Goal: Task Accomplishment & Management: Complete application form

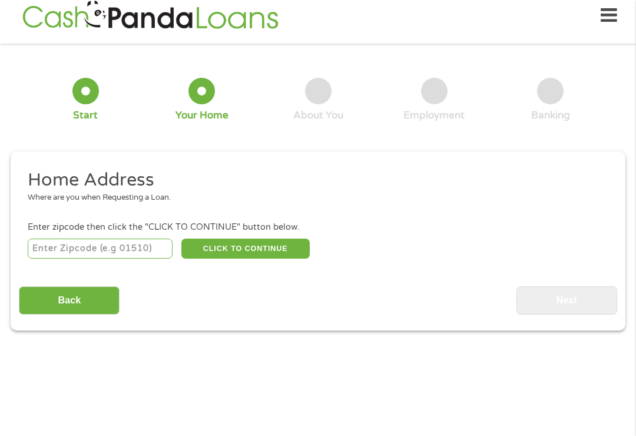
scroll to position [12, 0]
click at [141, 259] on input "number" at bounding box center [100, 249] width 145 height 20
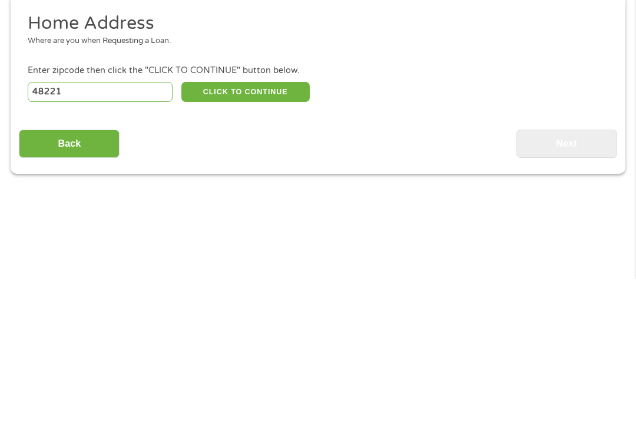
type input "48221"
click at [221, 239] on button "CLICK TO CONTINUE" at bounding box center [245, 249] width 128 height 20
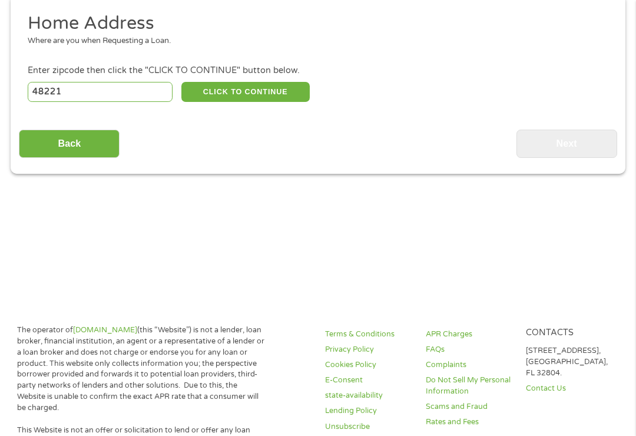
type input "48221"
type input "[GEOGRAPHIC_DATA]"
select select "[US_STATE]"
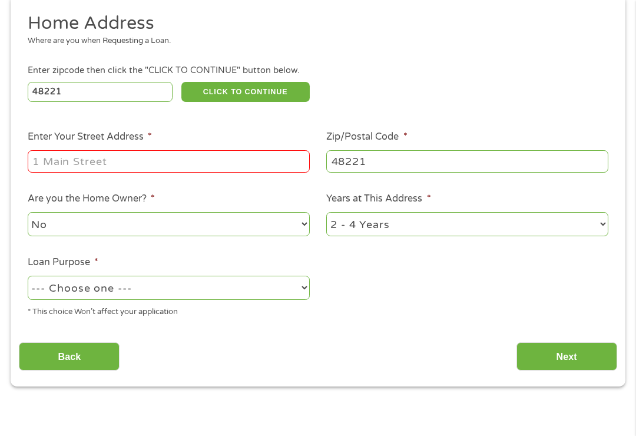
click at [55, 173] on input "Enter Your Street Address *" at bounding box center [169, 161] width 282 height 22
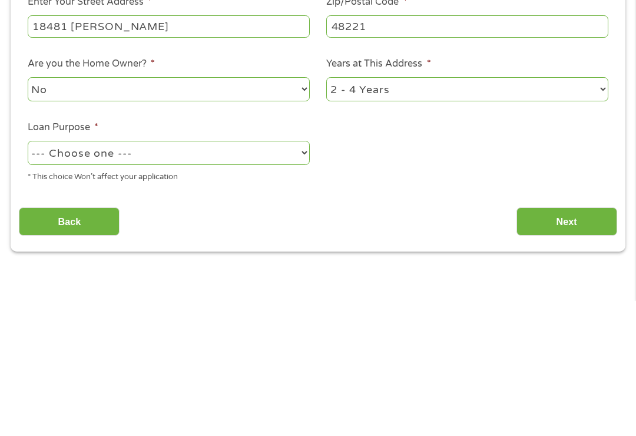
type input "18481 [PERSON_NAME]"
click at [296, 276] on select "--- Choose one --- Pay Bills Debt Consolidation Home Improvement Major Purchase…" at bounding box center [169, 288] width 282 height 24
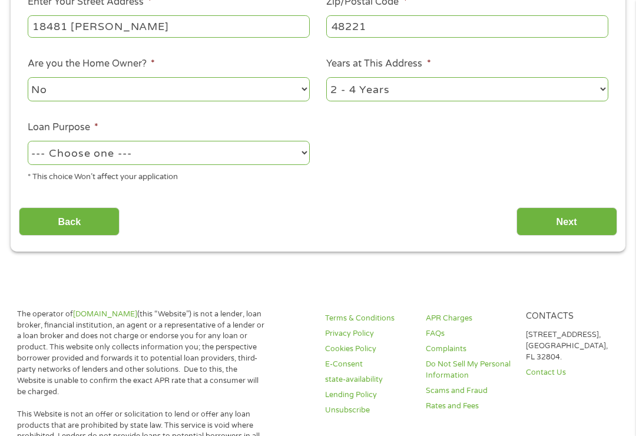
select select "paybills"
click at [587, 230] on input "Next" at bounding box center [567, 221] width 101 height 29
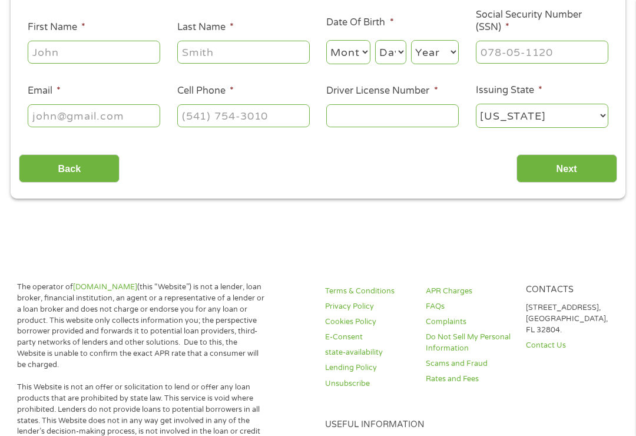
scroll to position [12, 0]
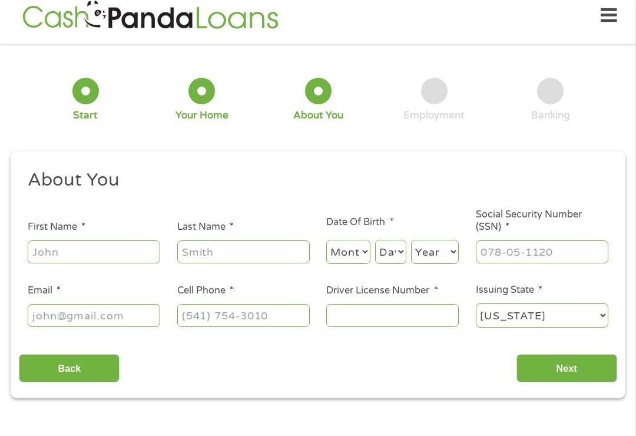
click at [117, 263] on input "First Name *" at bounding box center [94, 251] width 133 height 22
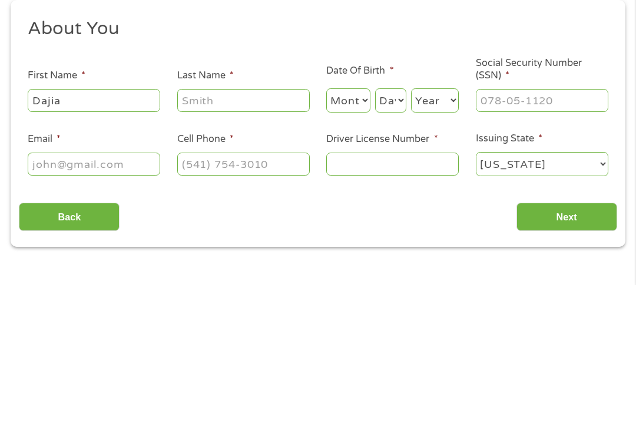
type input "Dajia"
click at [261, 240] on input "Last Name *" at bounding box center [243, 251] width 133 height 22
type input "Greenfield"
click at [346, 240] on select "Month 1 2 3 4 5 6 7 8 9 10 11 12" at bounding box center [348, 252] width 44 height 24
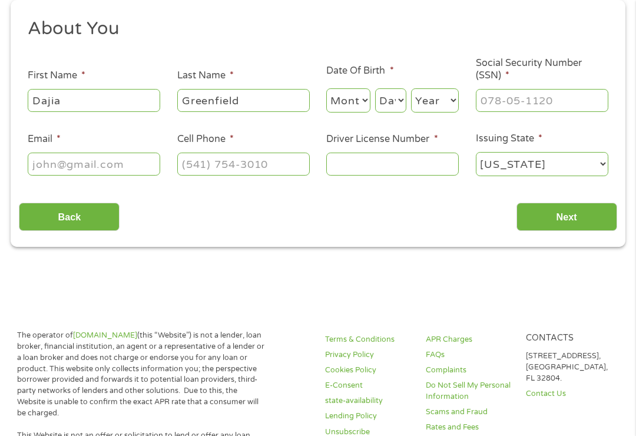
select select "1"
click at [386, 104] on select "Day 1 2 3 4 5 6 7 8 9 10 11 12 13 14 15 16 17 18 19 20 21 22 23 24 25 26 27 28 …" at bounding box center [390, 100] width 31 height 24
select select "7"
click at [440, 102] on select "Year [DATE] 2006 2005 2004 2003 2002 2001 2000 1999 1998 1997 1996 1995 1994 19…" at bounding box center [435, 100] width 48 height 24
select select "2001"
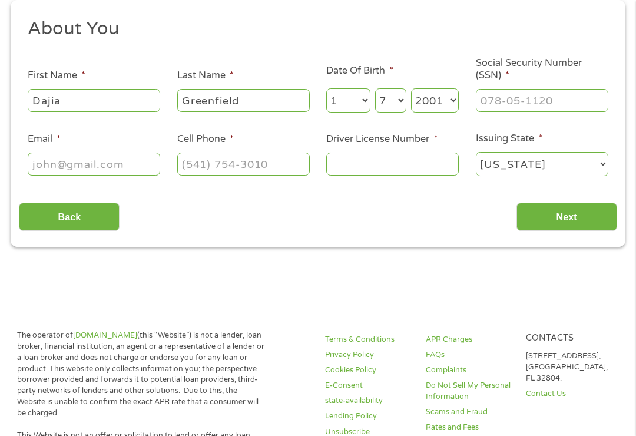
click at [561, 106] on input "Social Security Number (SSN) *" at bounding box center [542, 100] width 133 height 22
type input "384-25-2902"
click at [381, 173] on input "Driver License Number *" at bounding box center [392, 164] width 133 height 22
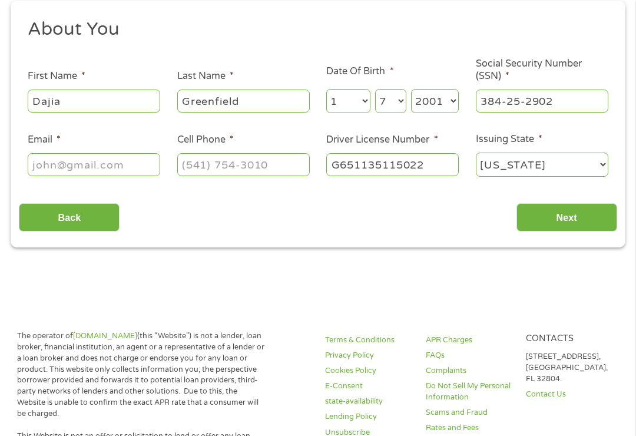
type input "G651135115022"
click at [278, 165] on input "Cell Phone *" at bounding box center [243, 164] width 133 height 22
type input "[PHONE_NUMBER]"
click at [40, 170] on input "Email *" at bounding box center [94, 164] width 133 height 22
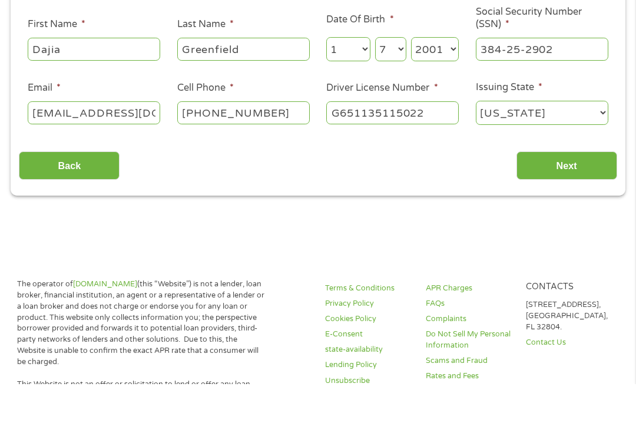
type input "[EMAIL_ADDRESS][DOMAIN_NAME]"
click at [563, 203] on input "Next" at bounding box center [567, 217] width 101 height 29
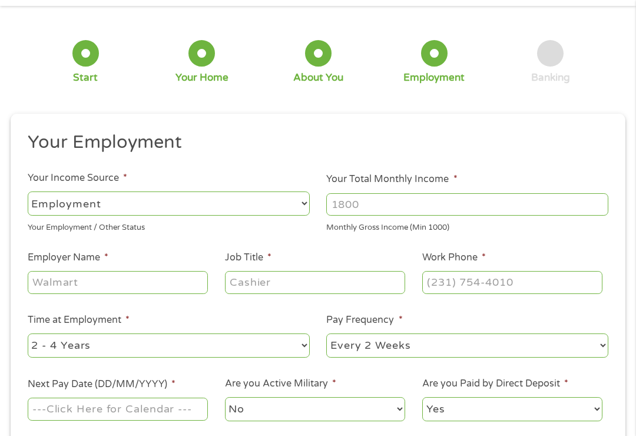
scroll to position [12, 0]
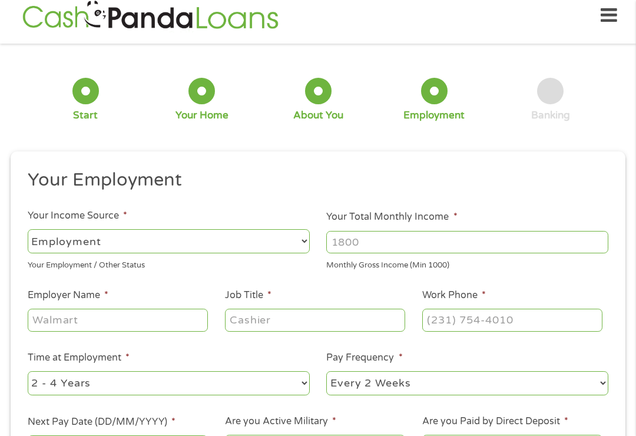
click at [275, 248] on select "--- Choose one --- Employment [DEMOGRAPHIC_DATA] Benefits" at bounding box center [169, 241] width 282 height 24
click at [258, 253] on select "--- Choose one --- Employment [DEMOGRAPHIC_DATA] Benefits" at bounding box center [169, 241] width 282 height 24
click at [251, 251] on select "--- Choose one --- Employment [DEMOGRAPHIC_DATA] Benefits" at bounding box center [169, 241] width 282 height 24
click at [467, 251] on input "Your Total Monthly Income *" at bounding box center [467, 242] width 282 height 22
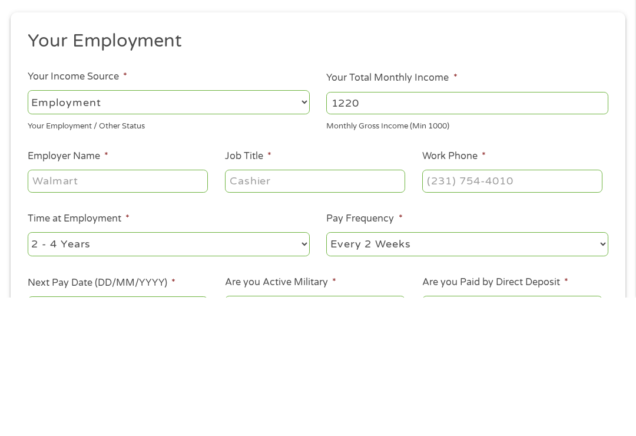
type input "1220"
click at [52, 309] on input "Employer Name *" at bounding box center [118, 320] width 180 height 22
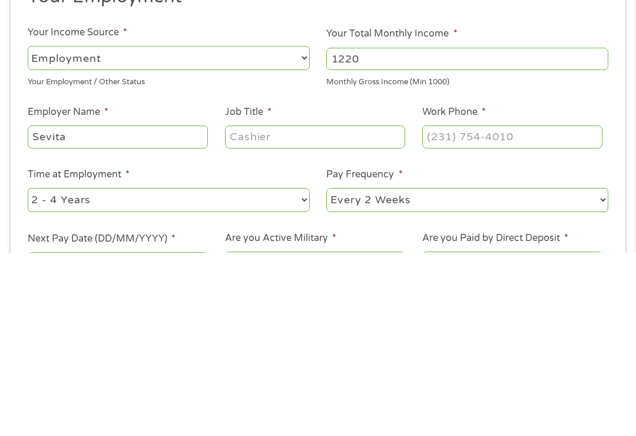
type input "Sevita"
click at [332, 309] on input "Job Title *" at bounding box center [315, 320] width 180 height 22
type input "Life skills trainer"
click at [531, 309] on input "Work Phone *" at bounding box center [512, 320] width 180 height 22
type input "[PHONE_NUMBER]"
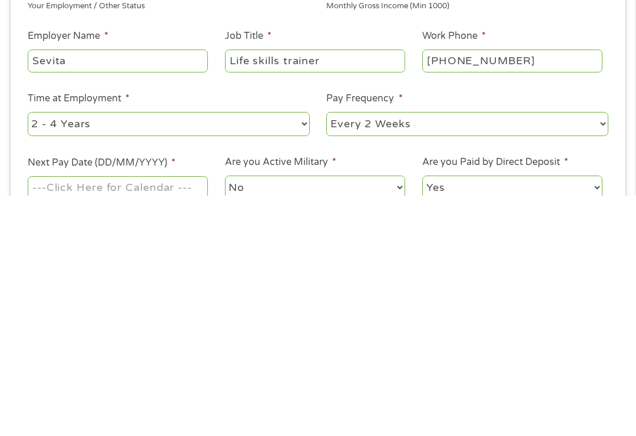
scroll to position [37, 0]
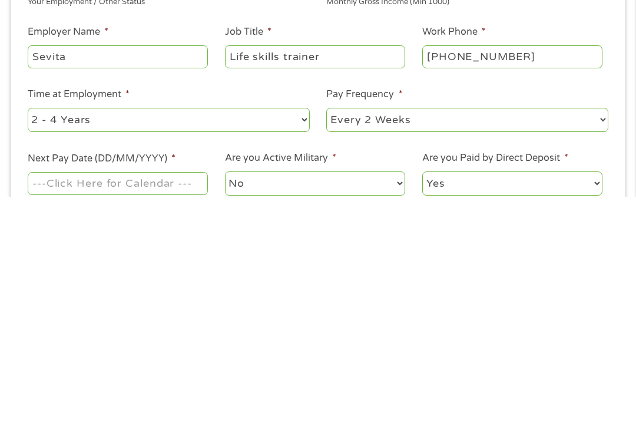
click at [173, 284] on input "Sevita" at bounding box center [118, 295] width 180 height 22
type input "S"
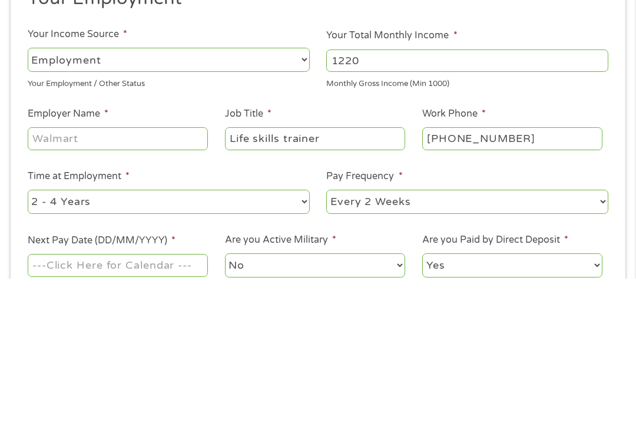
click at [279, 205] on select "--- Choose one --- Employment [DEMOGRAPHIC_DATA] Benefits" at bounding box center [169, 217] width 282 height 24
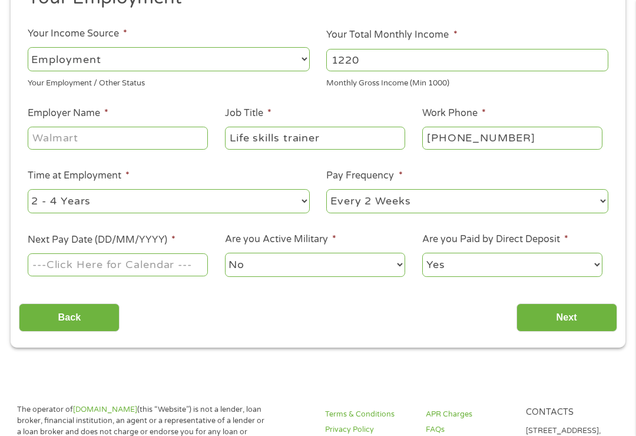
select select "selfEmployed"
click at [203, 147] on input "Employer Name *" at bounding box center [118, 138] width 180 height 22
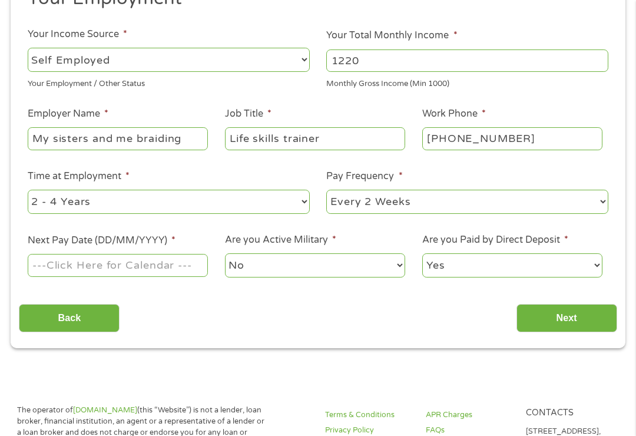
type input "My sisters and me braiding"
click at [370, 141] on input "Life skills trainer" at bounding box center [315, 138] width 180 height 22
type input "L"
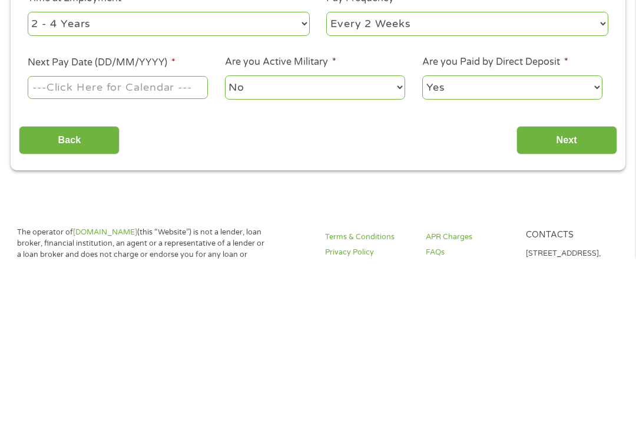
type input "Hair braider"
click at [396, 190] on select "--- Choose one --- Every 2 Weeks Every Week Monthly Semi-Monthly" at bounding box center [467, 202] width 282 height 24
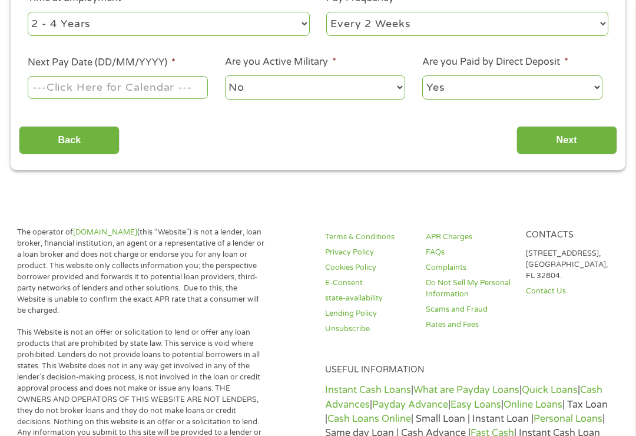
select select "weekly"
click at [176, 98] on input "Next Pay Date (DD/MM/YYYY) *" at bounding box center [118, 87] width 180 height 22
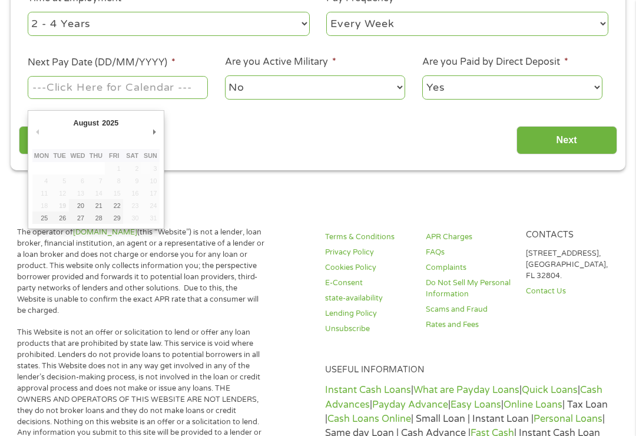
type input "[DATE]"
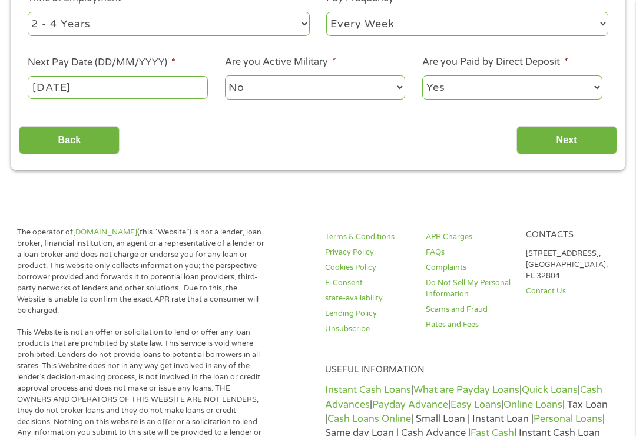
click at [557, 100] on select "Yes No" at bounding box center [512, 87] width 180 height 24
select select "0"
click at [562, 149] on input "Next" at bounding box center [567, 140] width 101 height 29
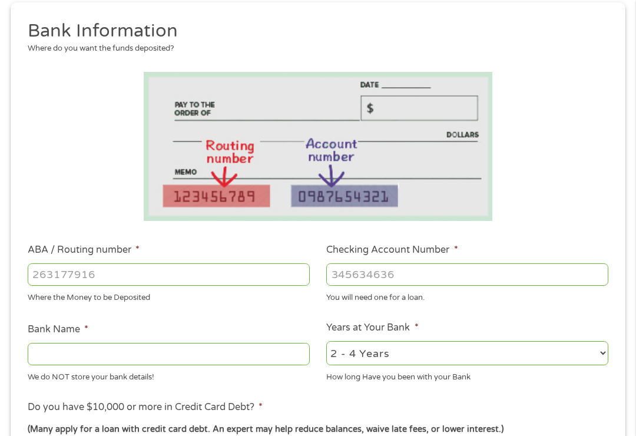
scroll to position [180, 0]
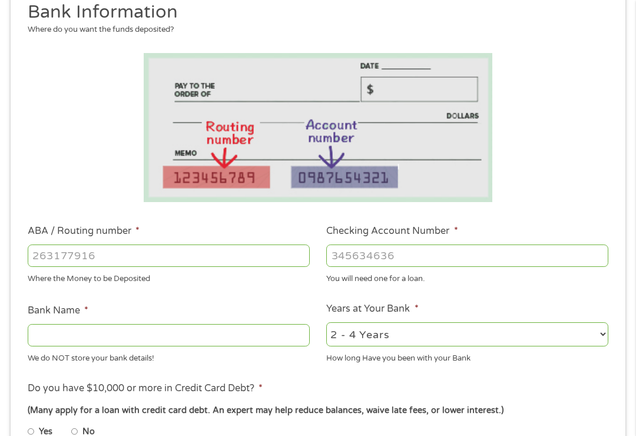
click at [284, 267] on input "ABA / Routing number *" at bounding box center [169, 255] width 282 height 22
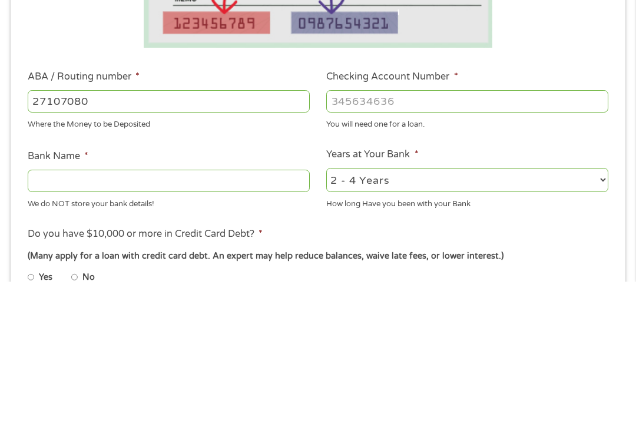
type input "271070801"
type input "CITIBANK FEDERAL SAVINGS BANK"
type input "271070801"
click at [499, 244] on input "Checking Account Number *" at bounding box center [467, 255] width 282 height 22
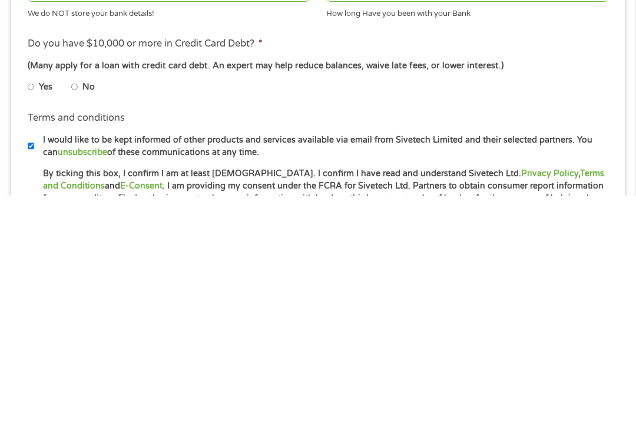
scroll to position [288, 0]
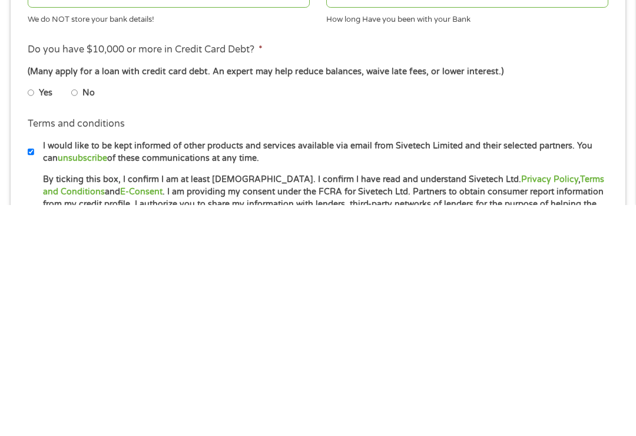
type input "11638331014"
click at [93, 317] on label "No" at bounding box center [88, 323] width 12 height 13
click at [78, 315] on input "No" at bounding box center [74, 324] width 7 height 19
radio input "true"
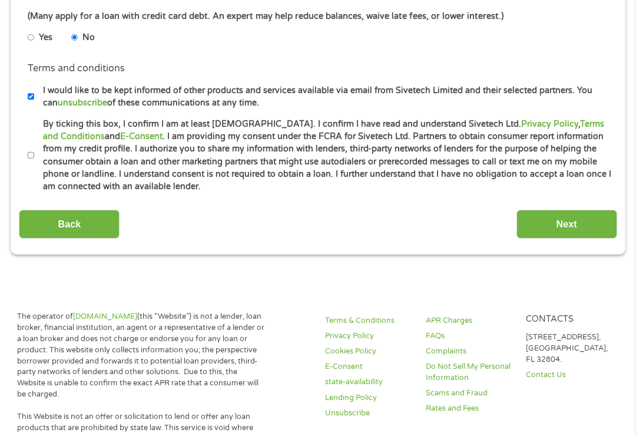
click at [177, 175] on label "By ticking this box, I confirm I am at least [DEMOGRAPHIC_DATA]. I confirm I ha…" at bounding box center [323, 155] width 578 height 75
click at [35, 166] on input "By ticking this box, I confirm I am at least [DEMOGRAPHIC_DATA]. I confirm I ha…" at bounding box center [31, 156] width 7 height 19
checkbox input "true"
click at [79, 110] on label "I would like to be kept informed of other products and services available via e…" at bounding box center [323, 96] width 578 height 25
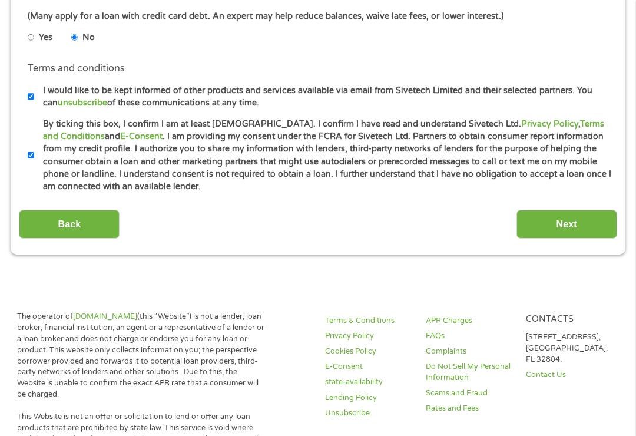
click at [35, 106] on input "I would like to be kept informed of other products and services available via e…" at bounding box center [31, 96] width 7 height 19
checkbox input "false"
click at [545, 239] on input "Next" at bounding box center [567, 224] width 101 height 29
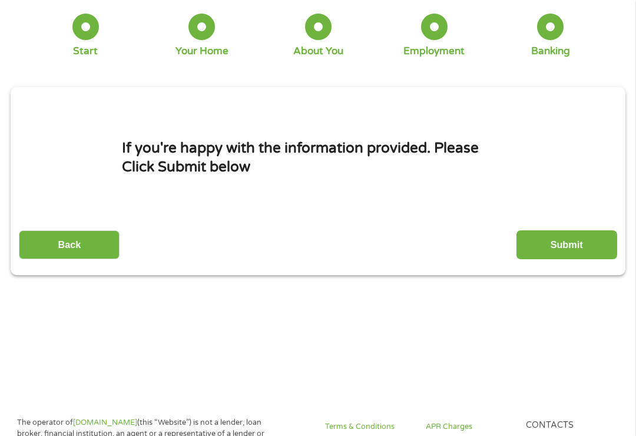
scroll to position [12, 0]
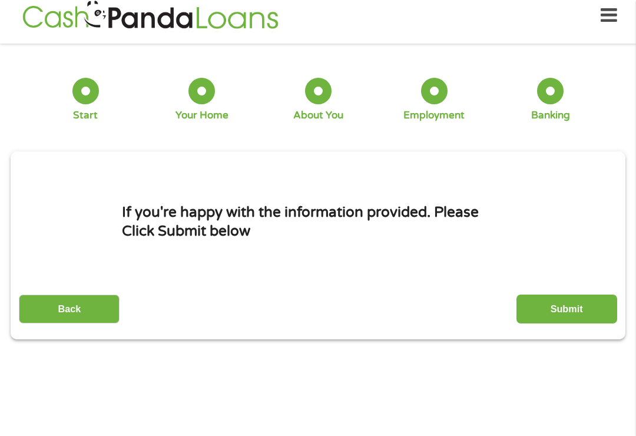
click at [568, 315] on input "Submit" at bounding box center [567, 308] width 101 height 29
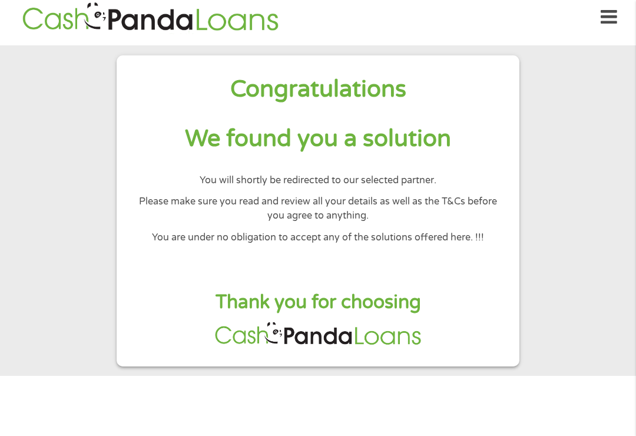
scroll to position [0, 0]
